Goal: Find specific page/section

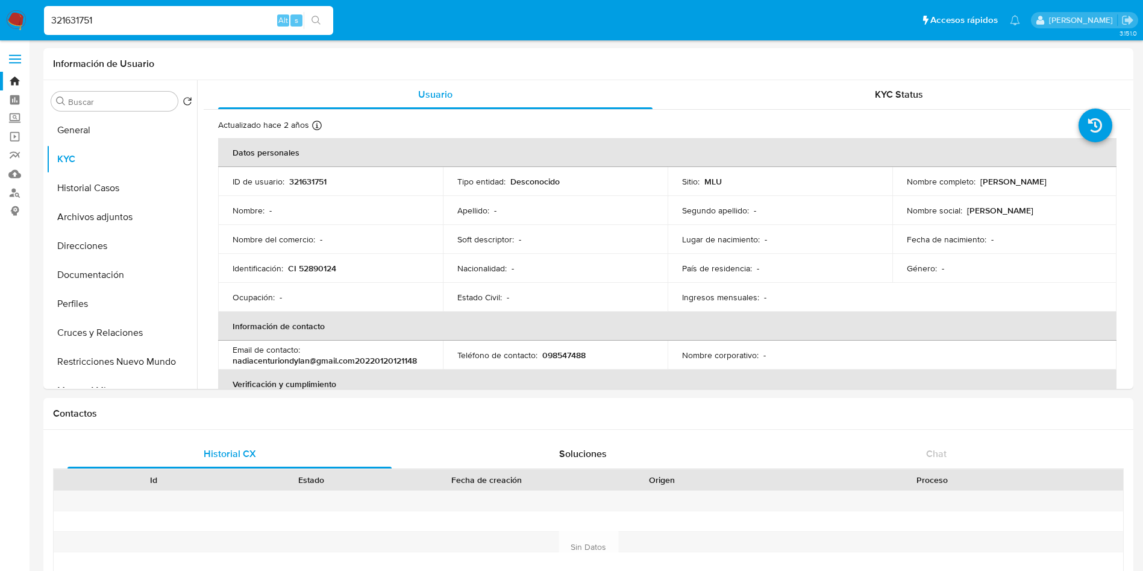
select select "10"
click at [91, 122] on button "General" at bounding box center [116, 130] width 141 height 29
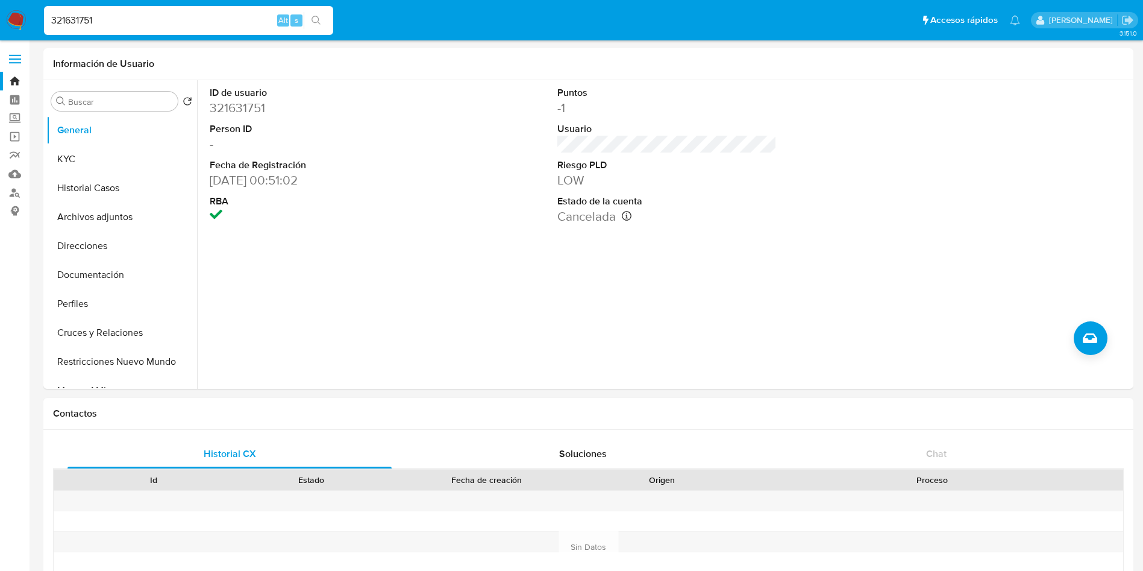
click at [148, 20] on input "321631751" at bounding box center [188, 21] width 289 height 16
paste input "1181829473"
type input "1181829473"
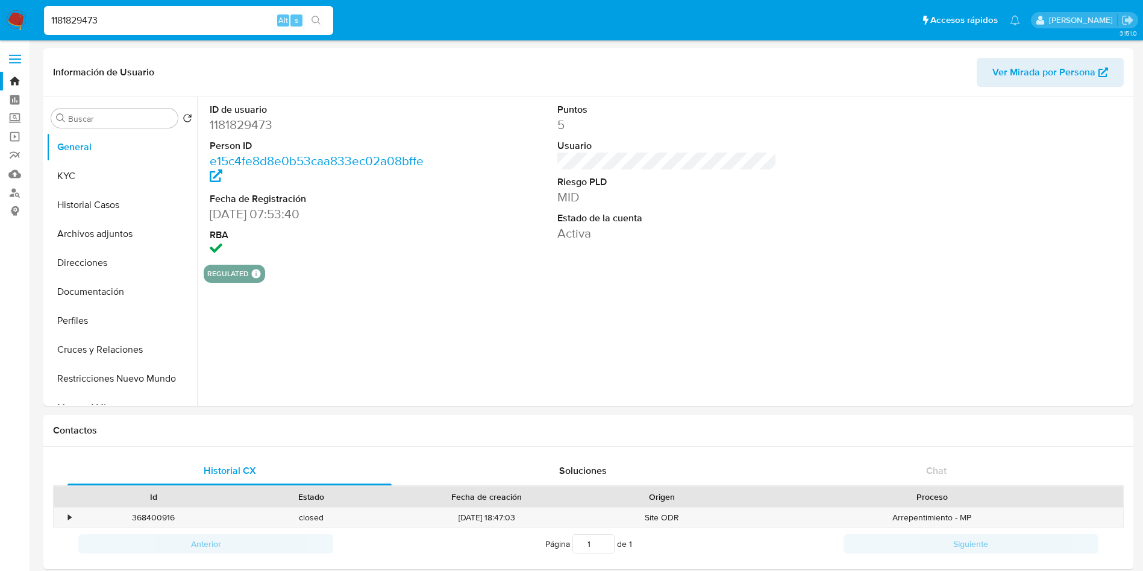
select select "10"
click at [539, 382] on div "ID de usuario 1181829473 Person ID e15c4fe8d8e0b53caa833ec02a08bffe Fecha de Re…" at bounding box center [663, 251] width 933 height 308
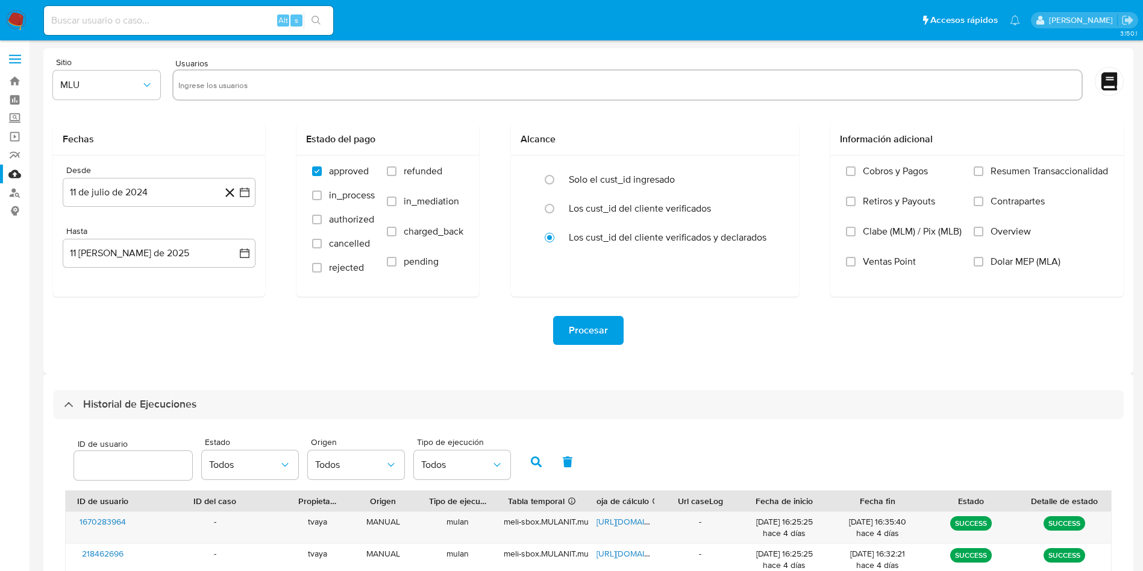
select select "10"
